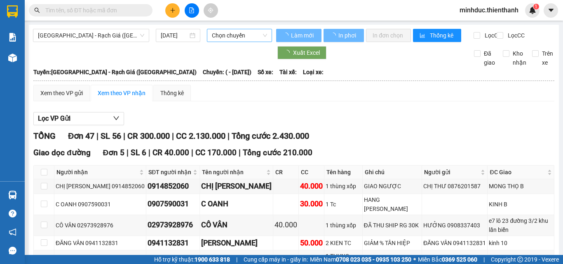
click at [221, 35] on span "Chọn chuyến" at bounding box center [239, 35] width 55 height 12
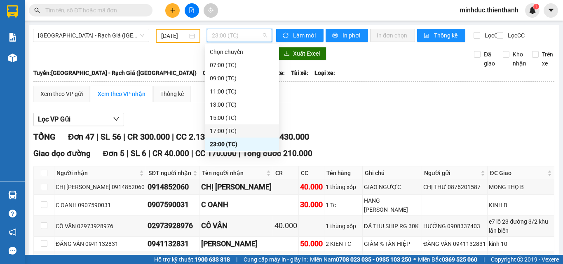
click at [228, 129] on div "17:00 (TC)" at bounding box center [242, 130] width 64 height 9
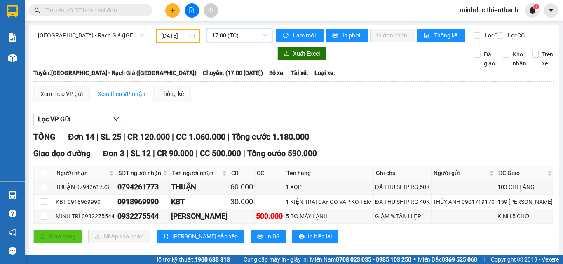
click at [175, 35] on input "[DATE]" at bounding box center [174, 35] width 26 height 9
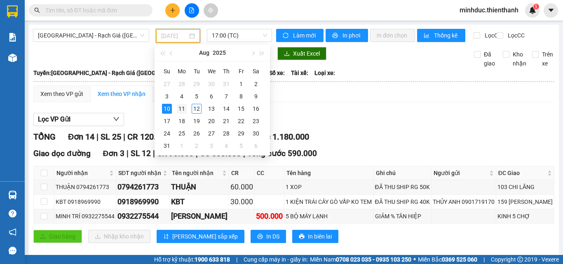
click at [182, 110] on div "11" at bounding box center [182, 109] width 10 height 10
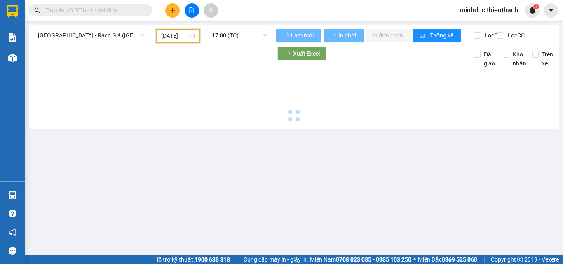
type input "[DATE]"
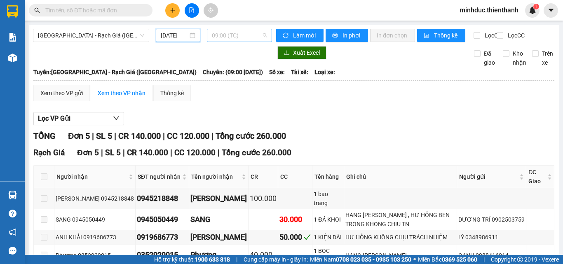
click at [241, 37] on span "09:00 (TC)" at bounding box center [239, 35] width 55 height 12
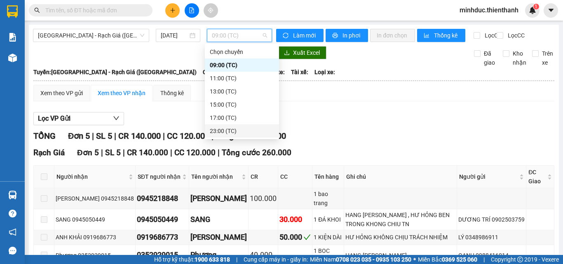
click at [224, 132] on div "23:00 (TC)" at bounding box center [242, 130] width 64 height 9
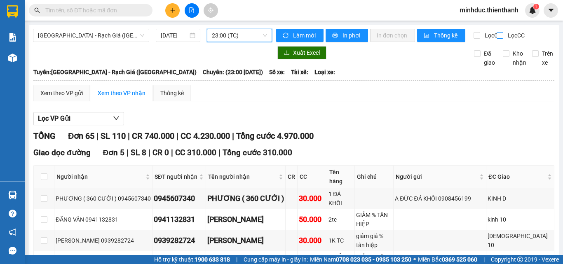
click at [497, 36] on input "Lọc CC" at bounding box center [501, 35] width 8 height 7
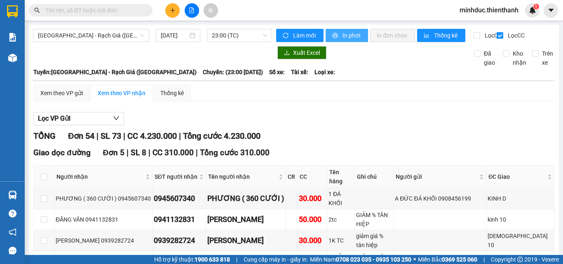
click at [348, 39] on span "In phơi" at bounding box center [351, 35] width 19 height 9
click at [497, 35] on input "Lọc CC" at bounding box center [501, 35] width 8 height 7
checkbox input "false"
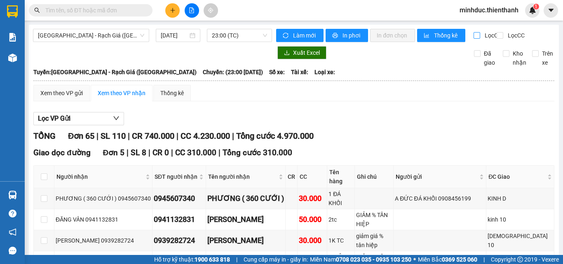
click at [473, 37] on input "Lọc CR" at bounding box center [477, 35] width 8 height 7
checkbox input "true"
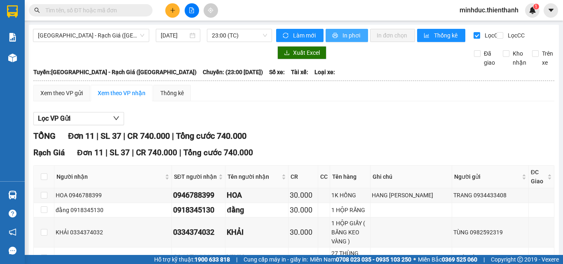
click at [353, 38] on span "In phơi" at bounding box center [351, 35] width 19 height 9
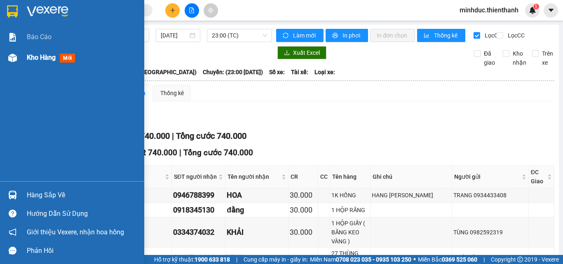
click at [37, 54] on span "Kho hàng" at bounding box center [41, 58] width 29 height 8
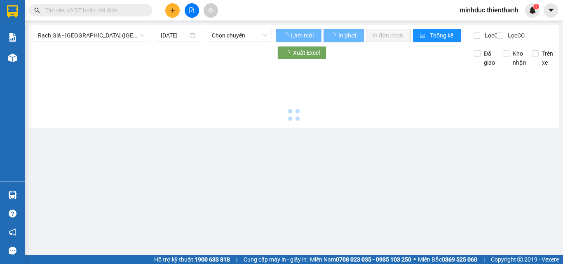
type input "[DATE]"
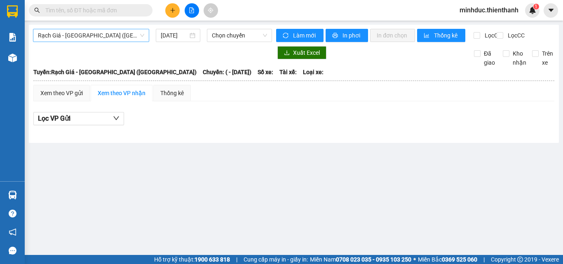
click at [114, 37] on span "Rạch Giá - Sài Gòn (Hàng Hoá)" at bounding box center [91, 35] width 106 height 12
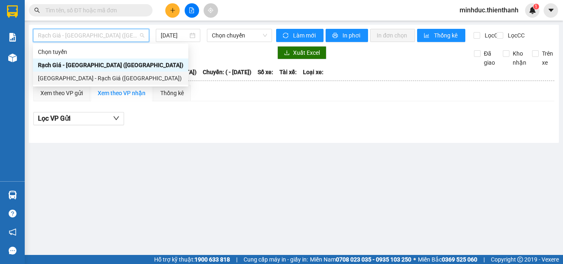
click at [87, 77] on div "[GEOGRAPHIC_DATA] - Rạch Giá ([GEOGRAPHIC_DATA])" at bounding box center [110, 78] width 145 height 9
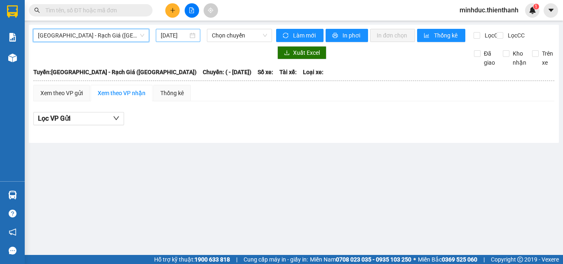
click at [171, 37] on input "[DATE]" at bounding box center [174, 35] width 27 height 9
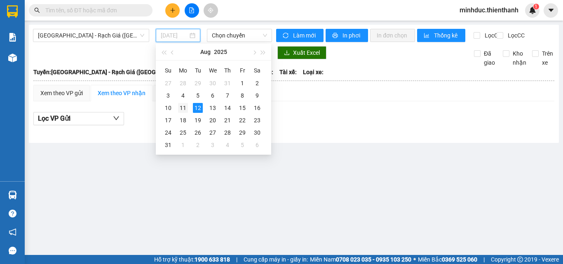
drag, startPoint x: 185, startPoint y: 109, endPoint x: 248, endPoint y: 47, distance: 87.7
click at [186, 109] on div "11" at bounding box center [183, 108] width 10 height 10
type input "[DATE]"
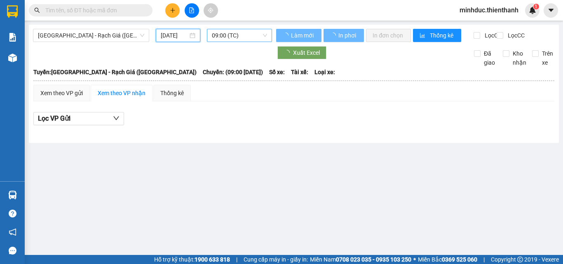
click at [238, 37] on span "09:00 (TC)" at bounding box center [239, 35] width 55 height 12
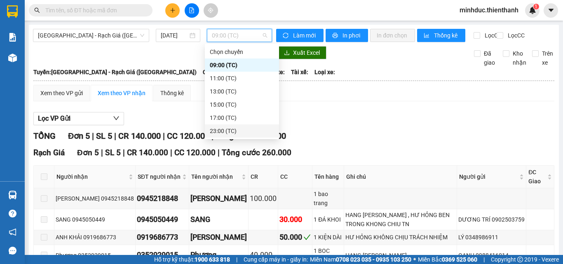
click at [225, 131] on div "23:00 (TC)" at bounding box center [242, 130] width 64 height 9
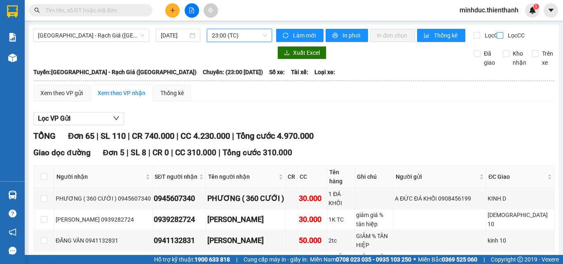
click at [497, 37] on input "Lọc CC" at bounding box center [501, 35] width 8 height 7
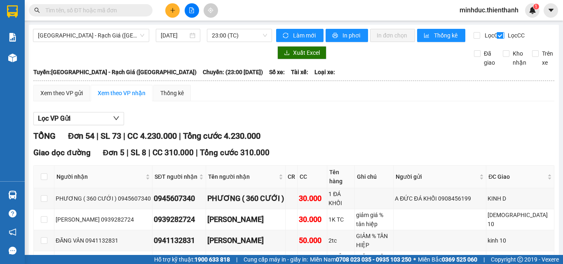
click at [497, 37] on input "Lọc CC" at bounding box center [501, 35] width 8 height 7
checkbox input "false"
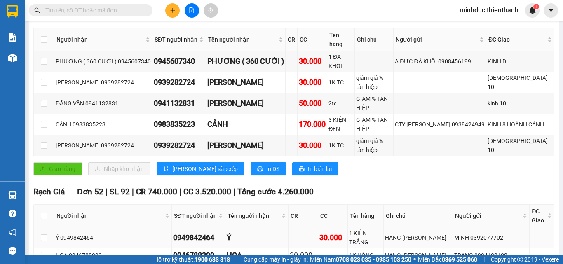
scroll to position [220, 0]
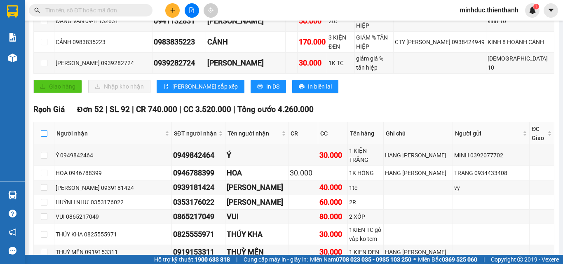
click at [45, 130] on input "checkbox" at bounding box center [44, 133] width 7 height 7
checkbox input "true"
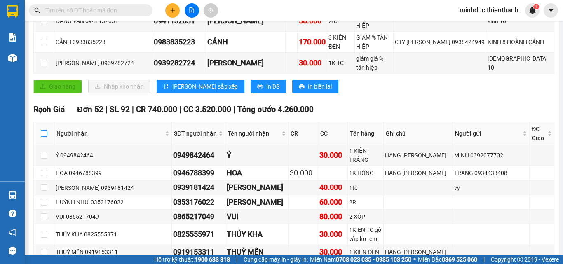
checkbox input "true"
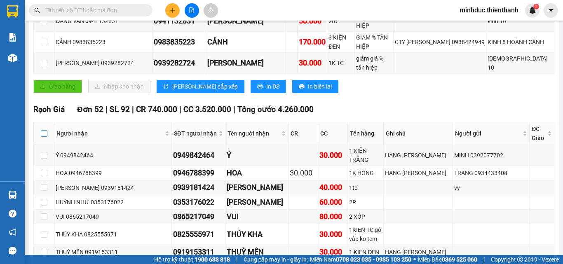
checkbox input "true"
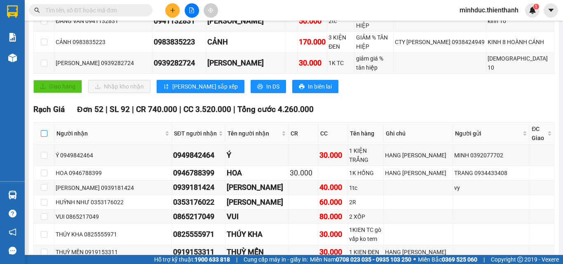
checkbox input "true"
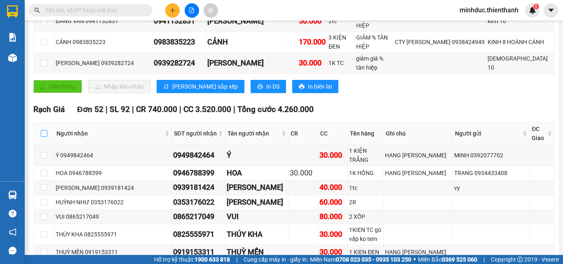
checkbox input "true"
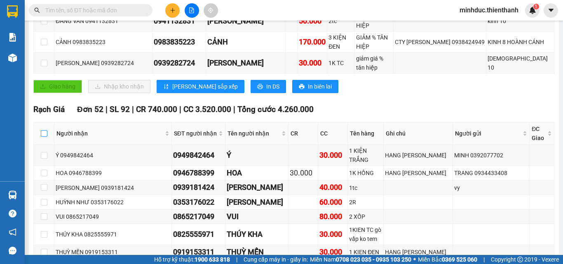
checkbox input "true"
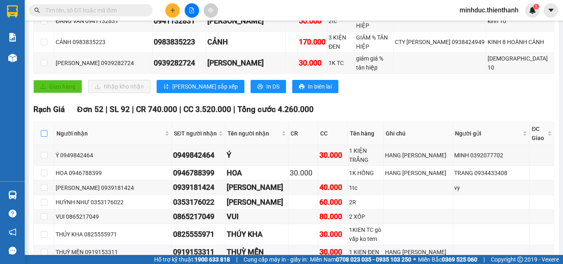
checkbox input "true"
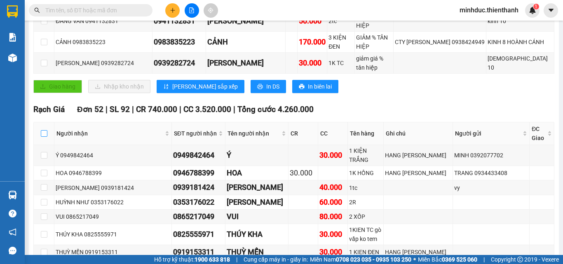
checkbox input "true"
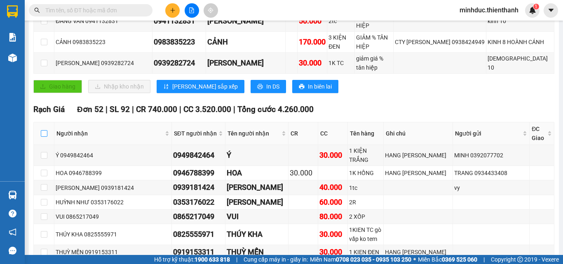
checkbox input "true"
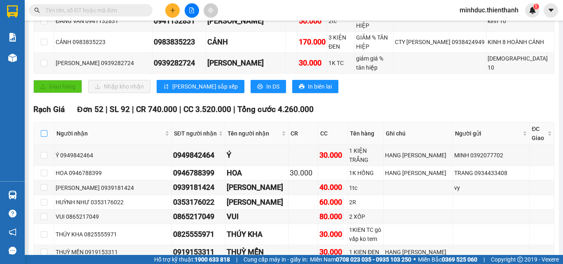
checkbox input "true"
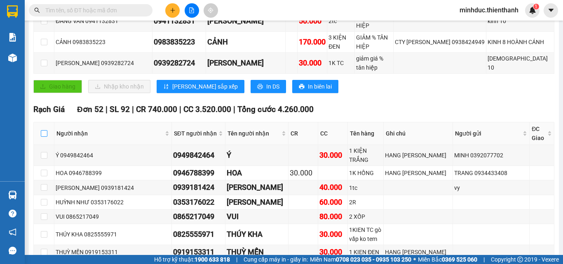
checkbox input "true"
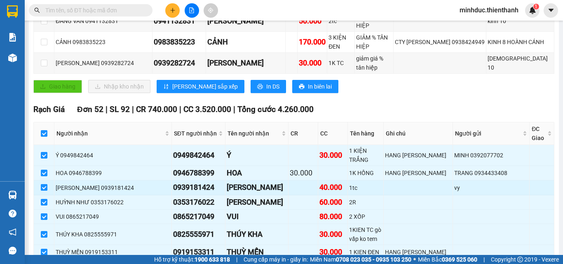
click at [45, 184] on input "checkbox" at bounding box center [44, 187] width 7 height 7
checkbox input "false"
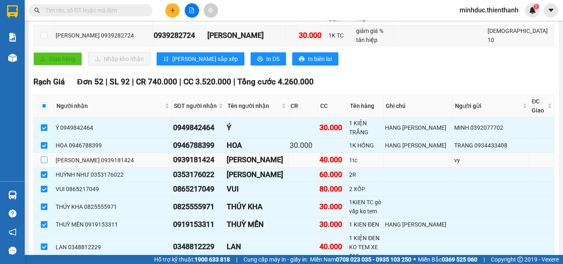
scroll to position [275, 0]
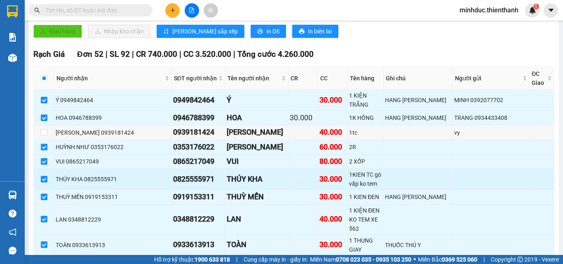
click at [45, 176] on input "checkbox" at bounding box center [44, 179] width 7 height 7
checkbox input "false"
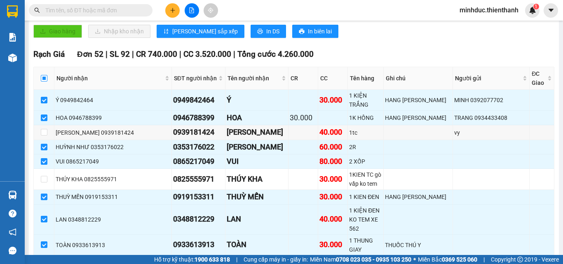
click at [45, 75] on input "checkbox" at bounding box center [44, 78] width 7 height 7
checkbox input "true"
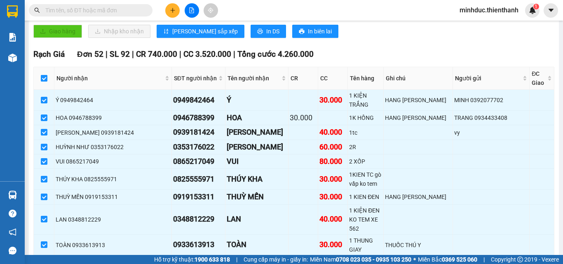
click at [45, 75] on input "checkbox" at bounding box center [44, 78] width 7 height 7
checkbox input "false"
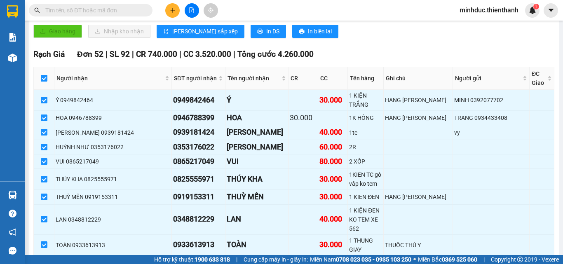
checkbox input "false"
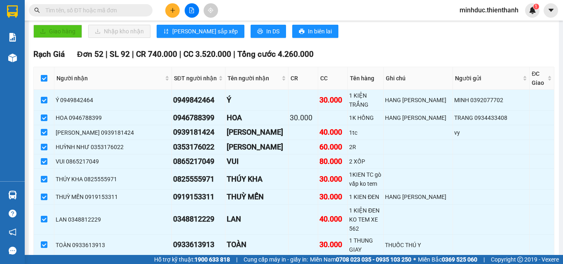
checkbox input "false"
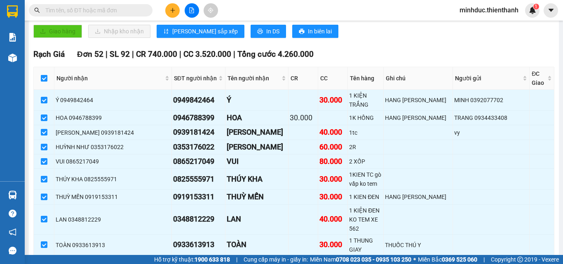
checkbox input "false"
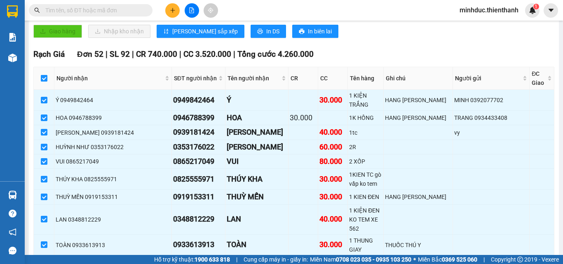
checkbox input "false"
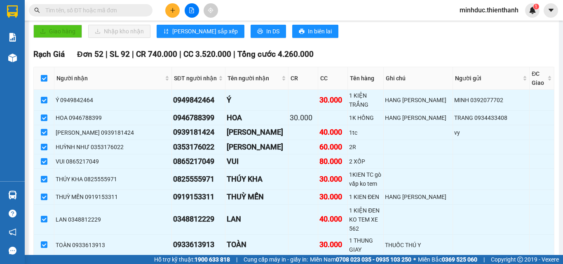
checkbox input "false"
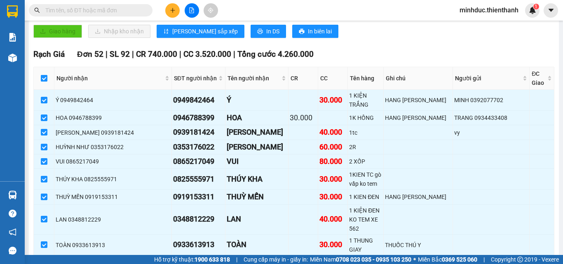
checkbox input "false"
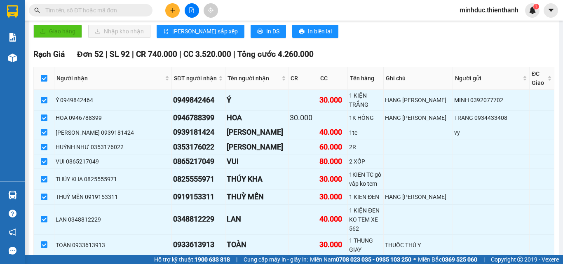
checkbox input "false"
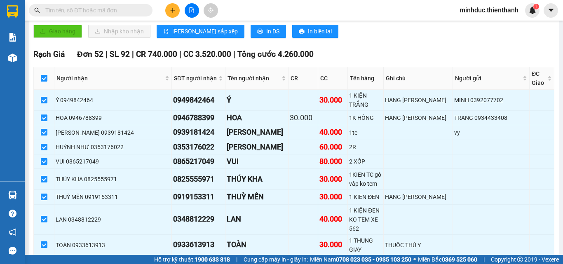
checkbox input "false"
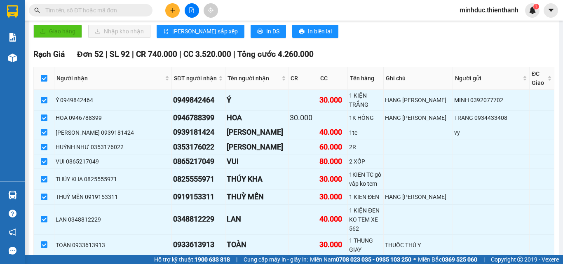
checkbox input "false"
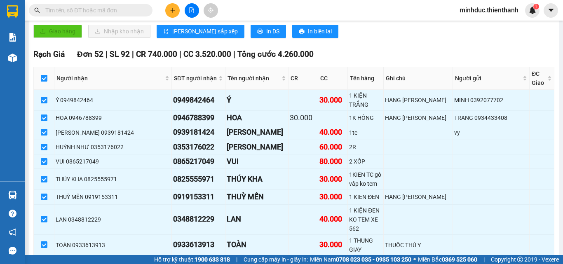
checkbox input "false"
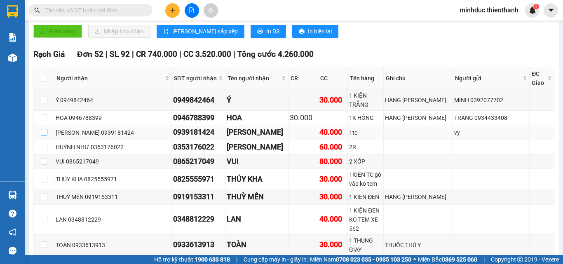
click at [45, 129] on input "checkbox" at bounding box center [44, 132] width 7 height 7
checkbox input "true"
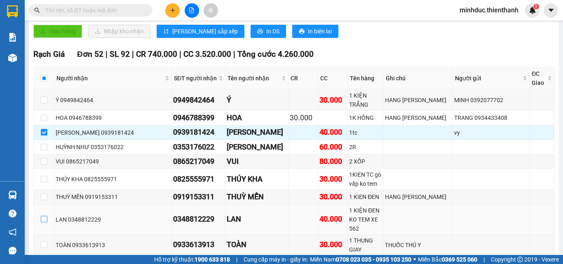
click at [43, 216] on input "checkbox" at bounding box center [44, 219] width 7 height 7
checkbox input "true"
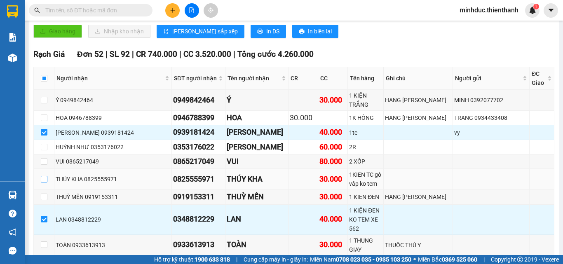
click at [45, 176] on input "checkbox" at bounding box center [44, 179] width 7 height 7
checkbox input "true"
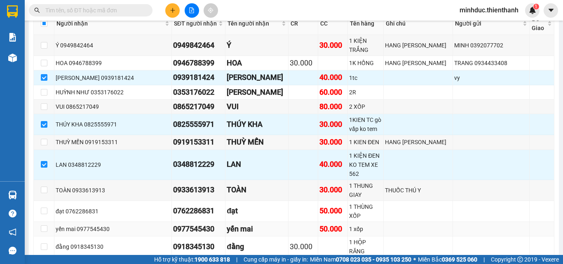
scroll to position [384, 0]
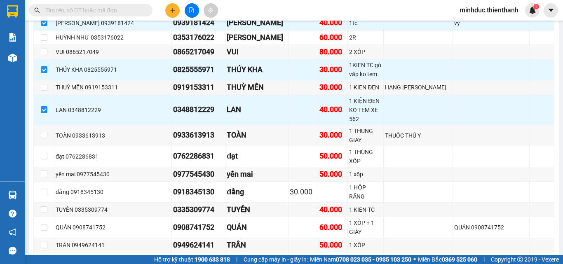
checkbox input "true"
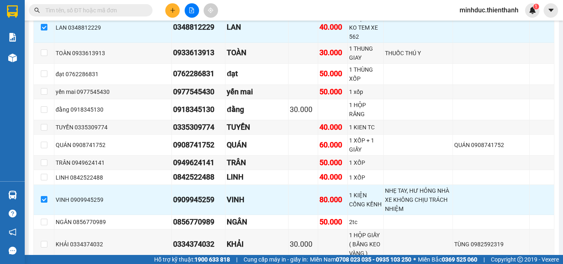
scroll to position [494, 0]
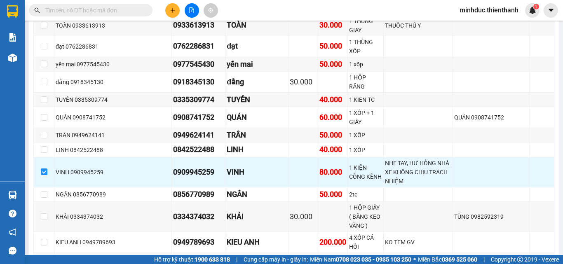
checkbox input "true"
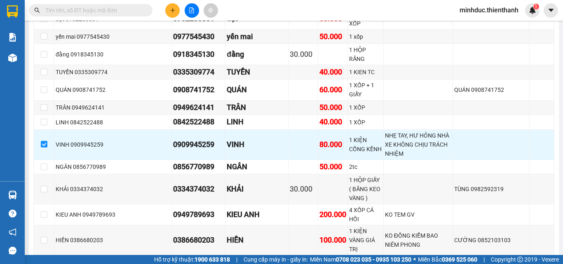
checkbox input "true"
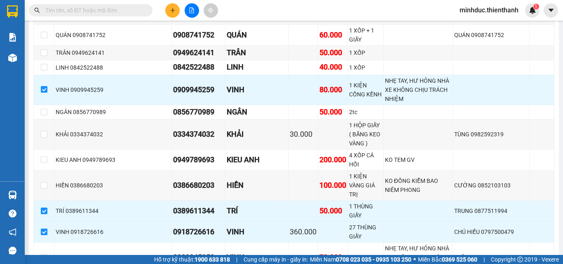
scroll to position [604, 0]
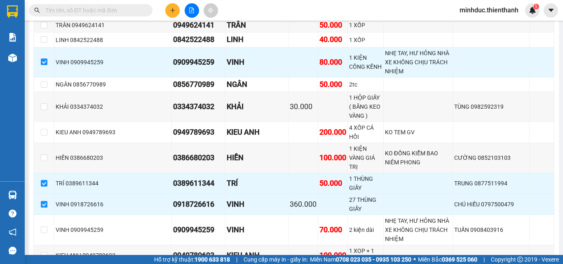
checkbox input "true"
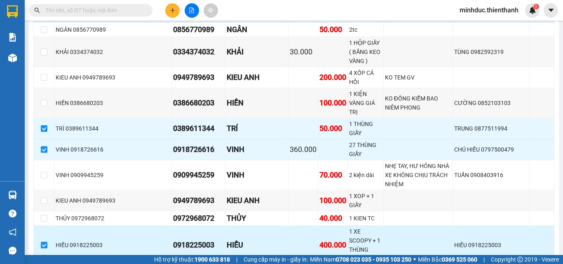
scroll to position [687, 0]
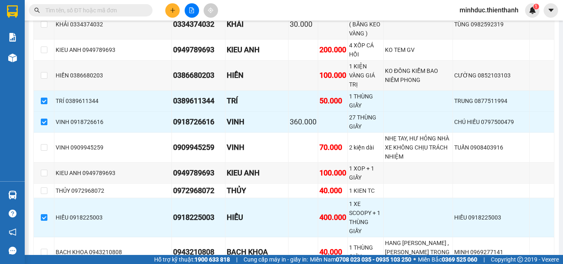
checkbox input "true"
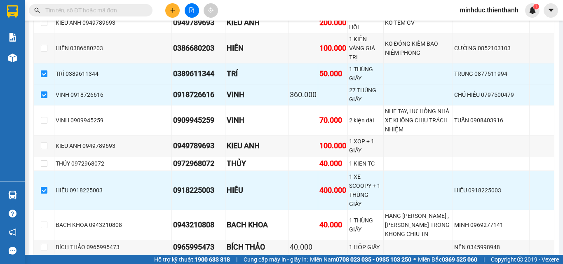
scroll to position [742, 0]
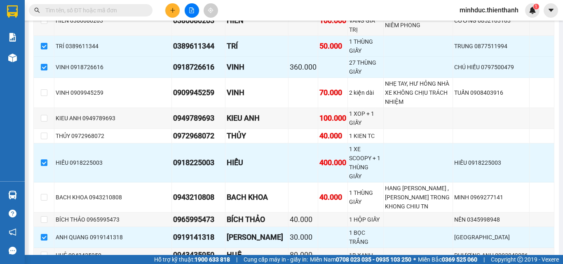
checkbox input "true"
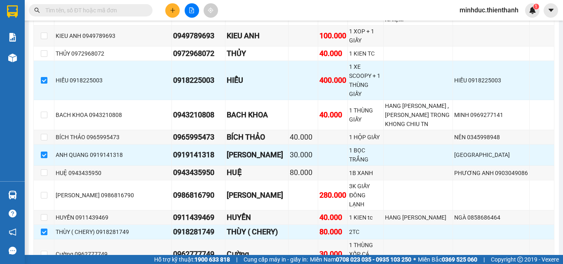
scroll to position [879, 0]
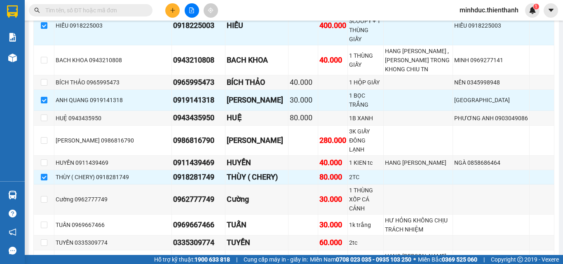
checkbox input "true"
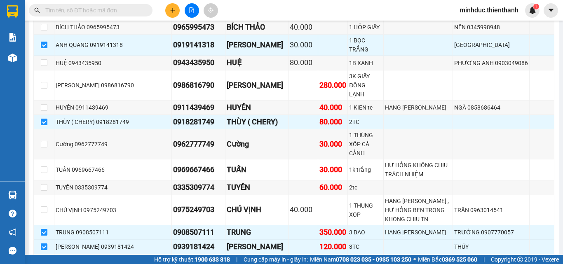
scroll to position [961, 0]
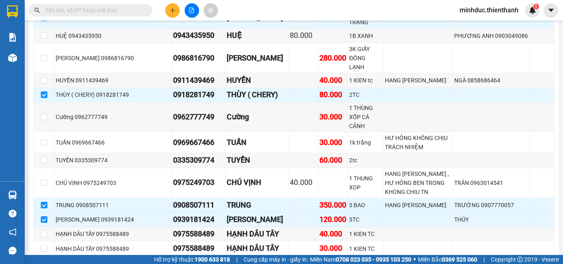
checkbox input "true"
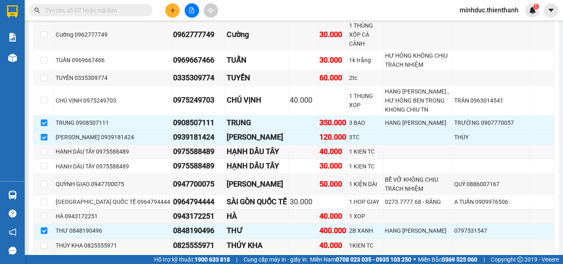
checkbox input "true"
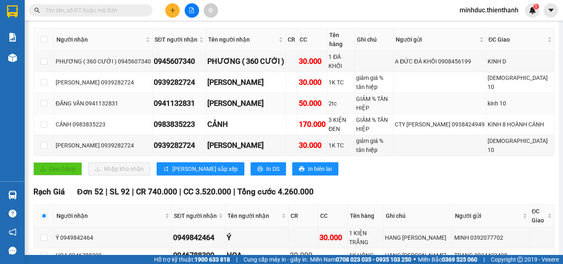
scroll to position [0, 0]
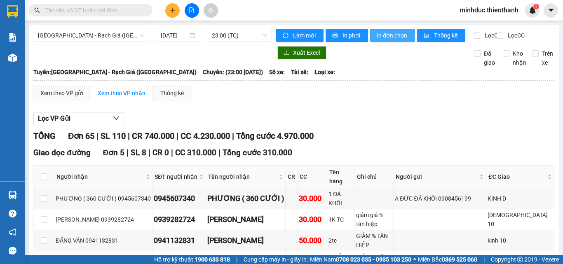
click at [383, 35] on span "In đơn chọn" at bounding box center [393, 35] width 32 height 9
